Goal: Find specific page/section: Find specific page/section

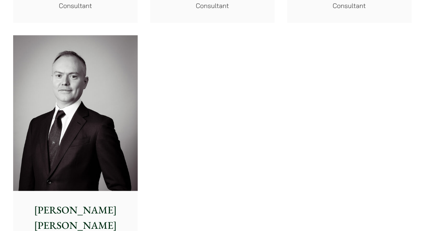
scroll to position [3636, 0]
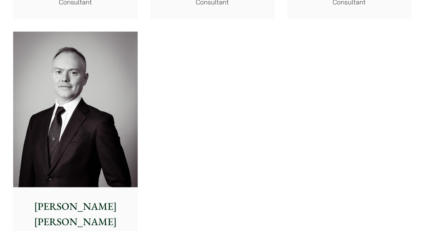
click at [111, 213] on p "[PERSON_NAME] [PERSON_NAME]" at bounding box center [75, 214] width 113 height 31
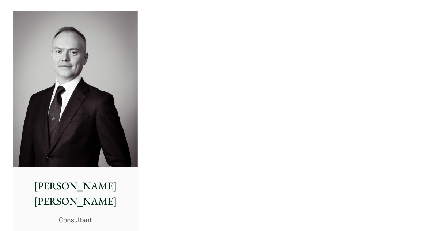
scroll to position [3671, 0]
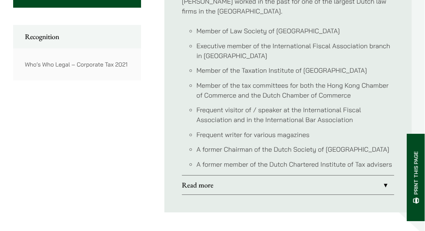
scroll to position [401, 0]
click at [376, 175] on link "Read more" at bounding box center [288, 184] width 212 height 19
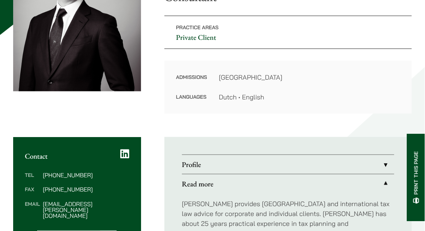
scroll to position [144, 0]
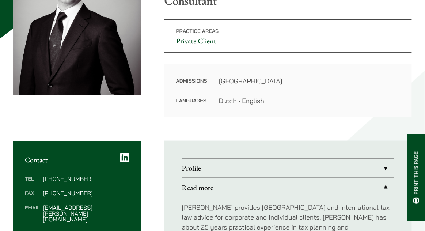
click at [359, 159] on link "Profile" at bounding box center [288, 168] width 212 height 19
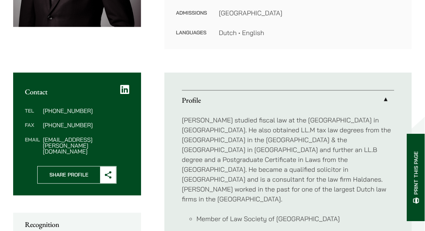
scroll to position [213, 0]
